Goal: Task Accomplishment & Management: Use online tool/utility

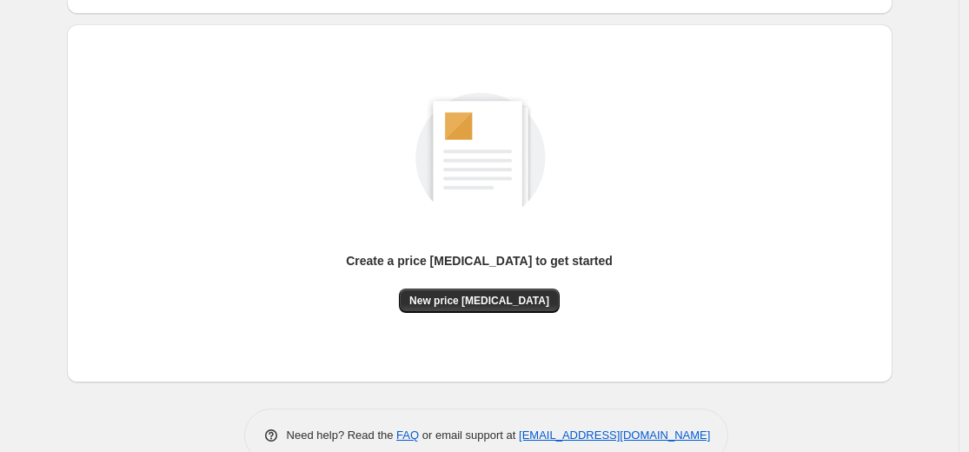
scroll to position [107, 0]
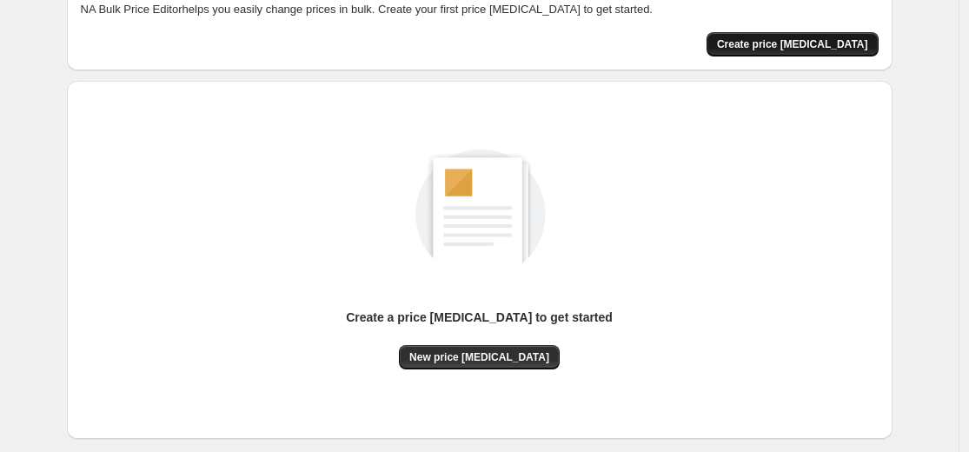
click at [828, 43] on span "Create price change job" at bounding box center [792, 44] width 151 height 14
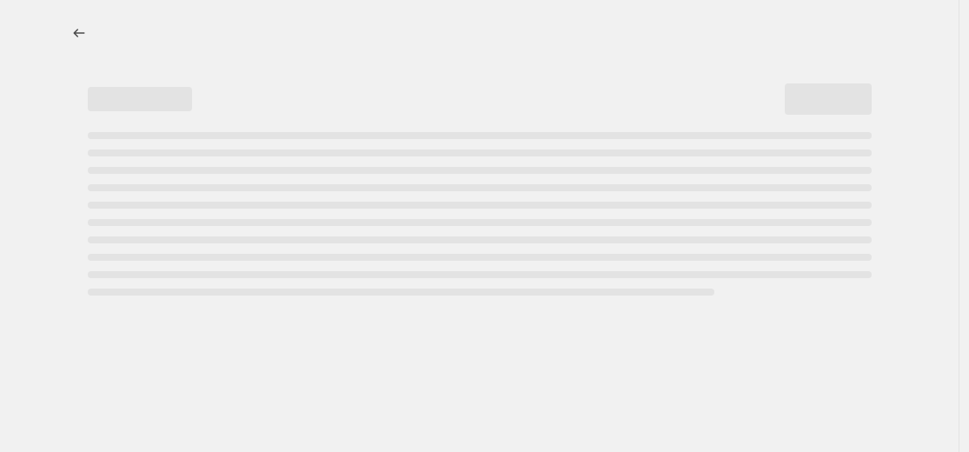
select select "percentage"
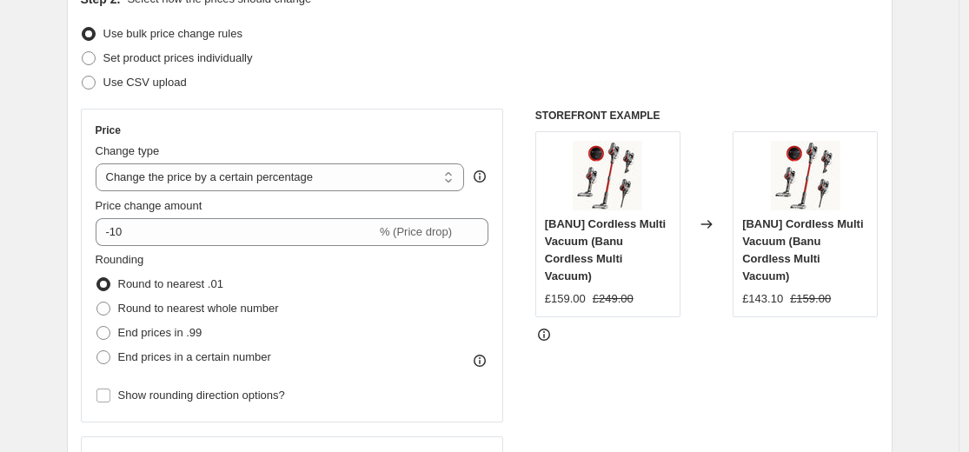
scroll to position [212, 0]
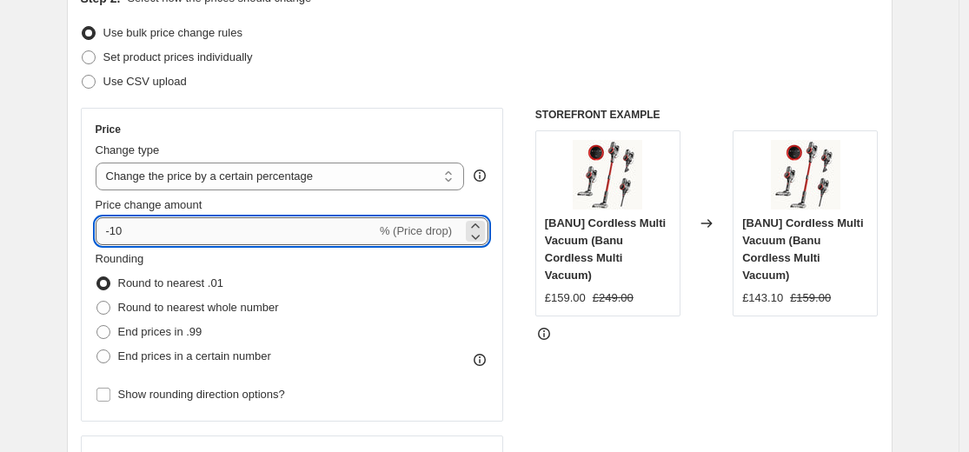
click at [288, 233] on input "-10" at bounding box center [236, 231] width 281 height 28
type input "-1"
type input "-6"
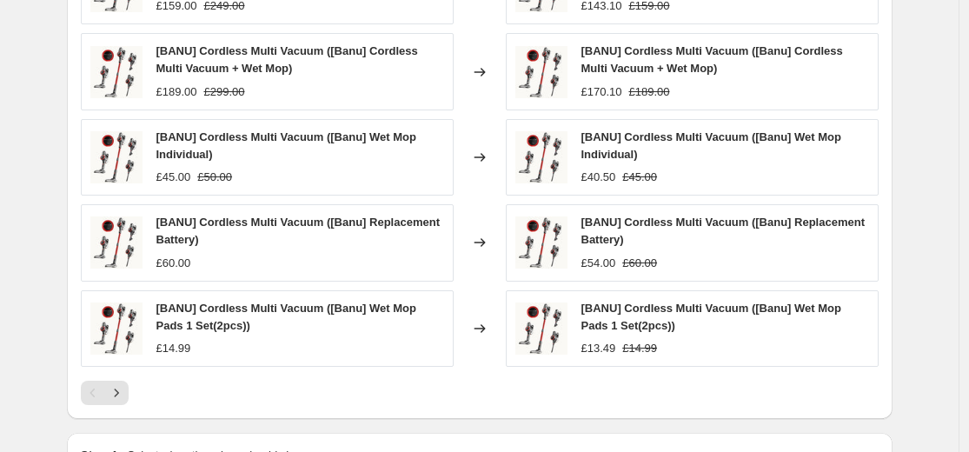
scroll to position [1314, 0]
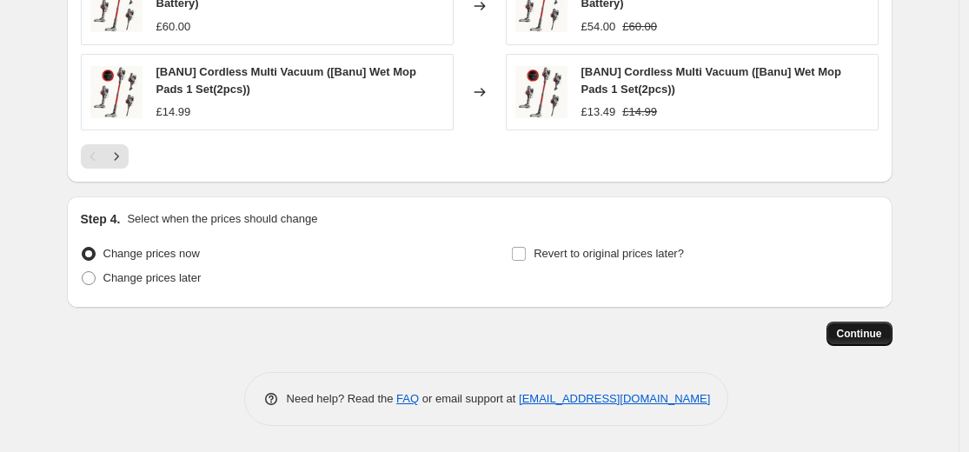
type input "-60"
click at [861, 334] on span "Continue" at bounding box center [859, 334] width 45 height 14
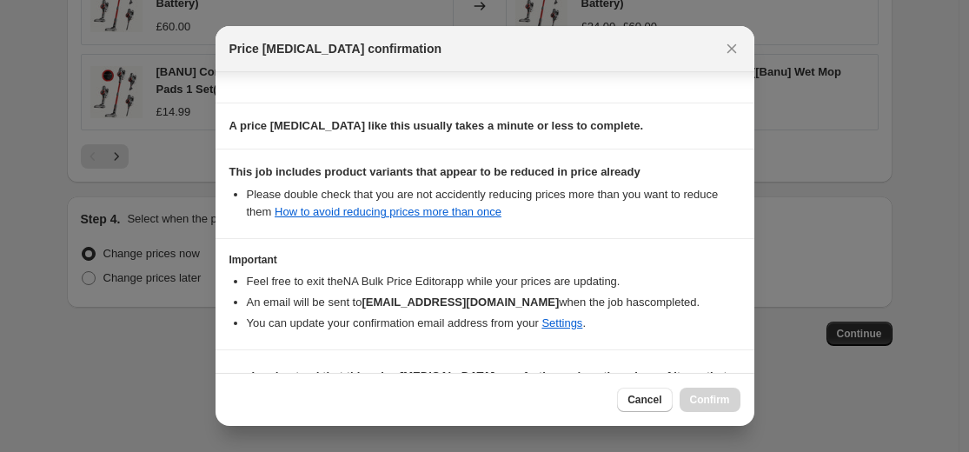
scroll to position [280, 0]
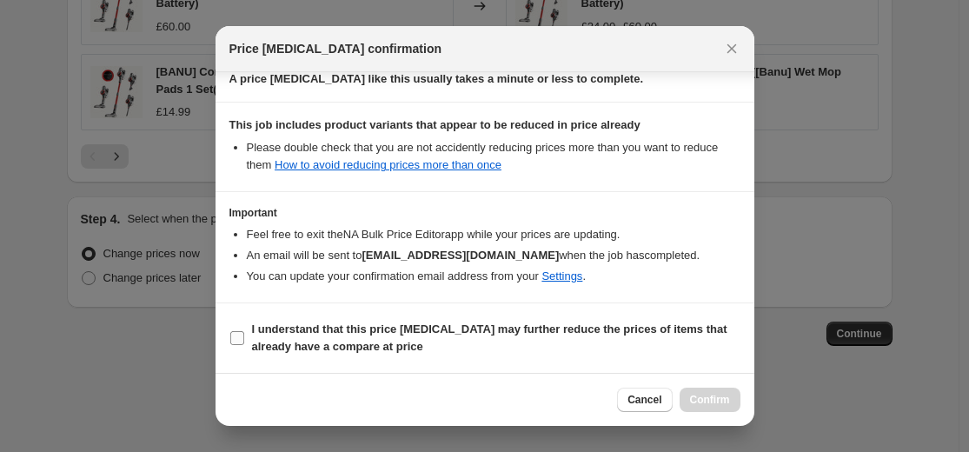
click at [236, 342] on input "I understand that this price change job may further reduce the prices of items …" at bounding box center [237, 338] width 14 height 14
checkbox input "true"
click at [714, 401] on span "Confirm" at bounding box center [710, 400] width 40 height 14
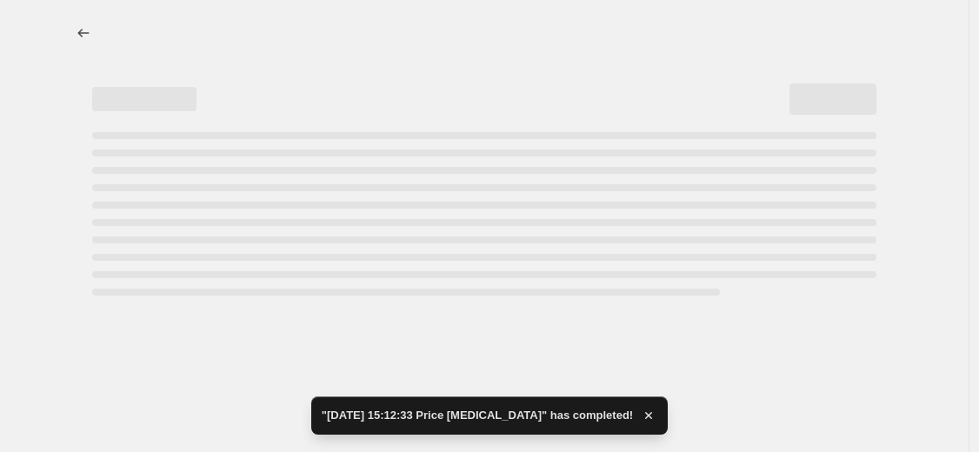
select select "percentage"
